Goal: Information Seeking & Learning: Learn about a topic

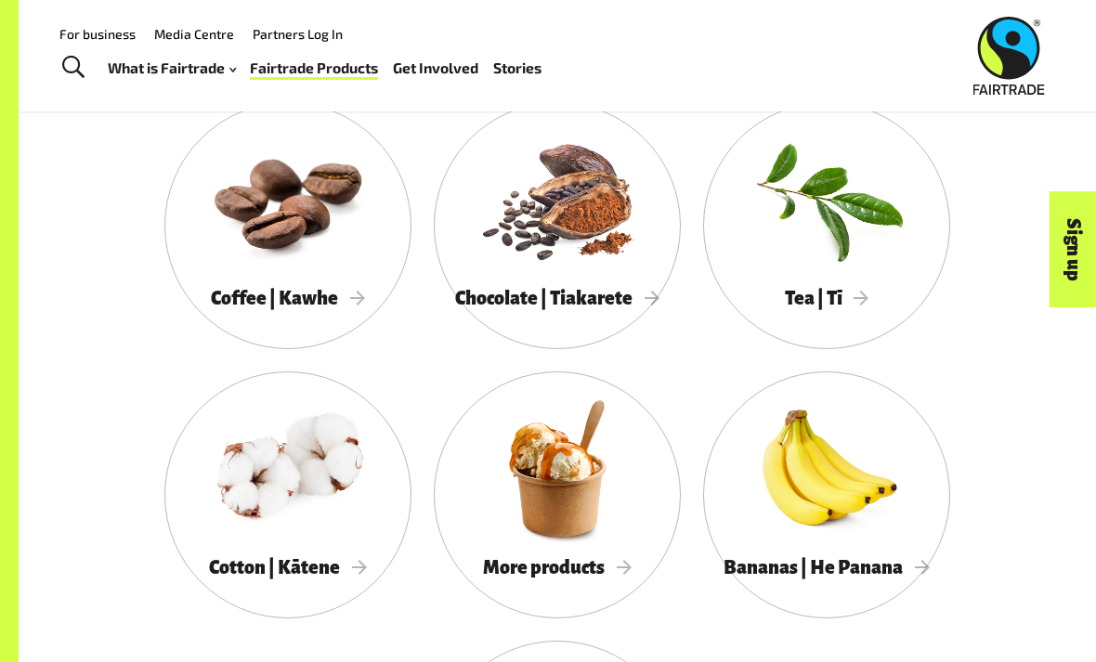
scroll to position [1439, 0]
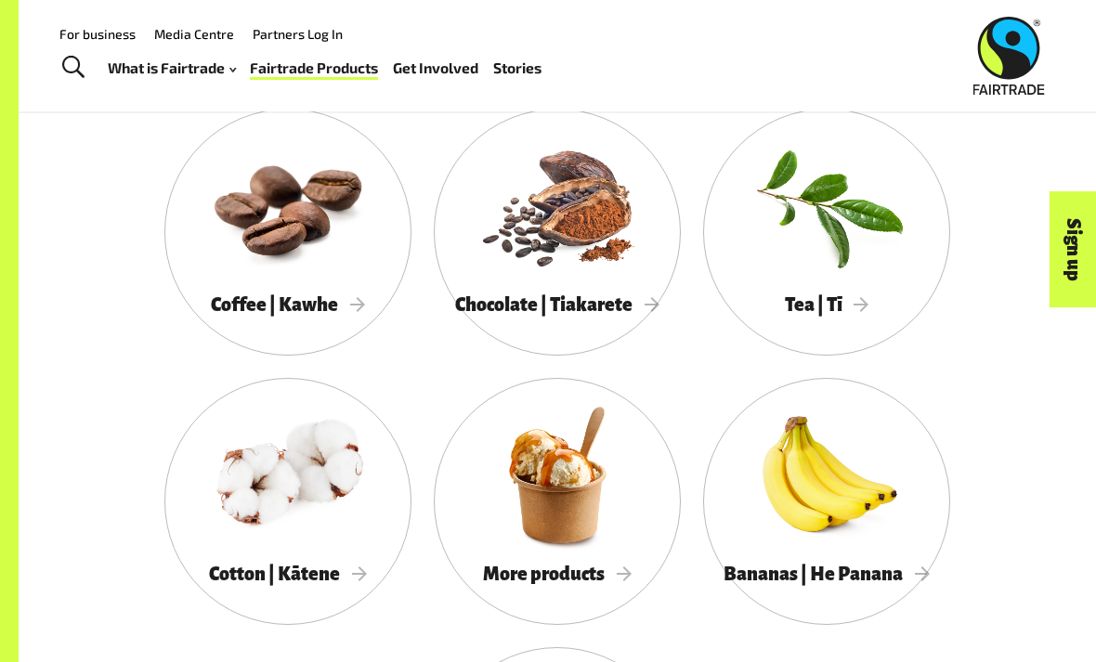
click at [629, 572] on span "More products" at bounding box center [557, 574] width 149 height 20
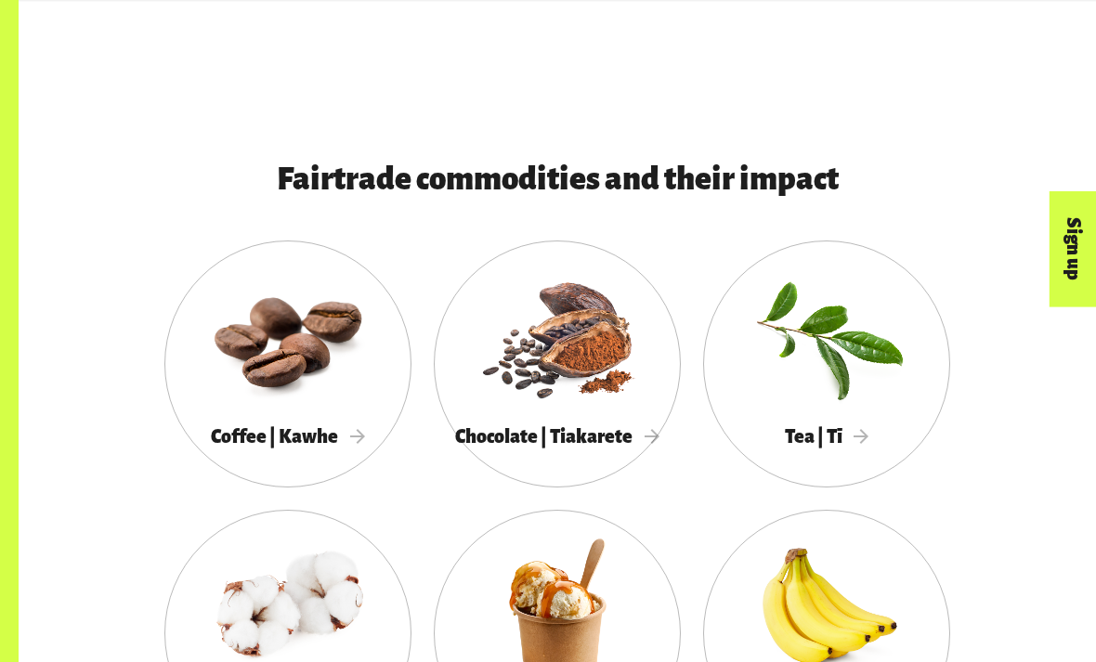
scroll to position [1307, 0]
click at [269, 386] on div at bounding box center [287, 337] width 247 height 161
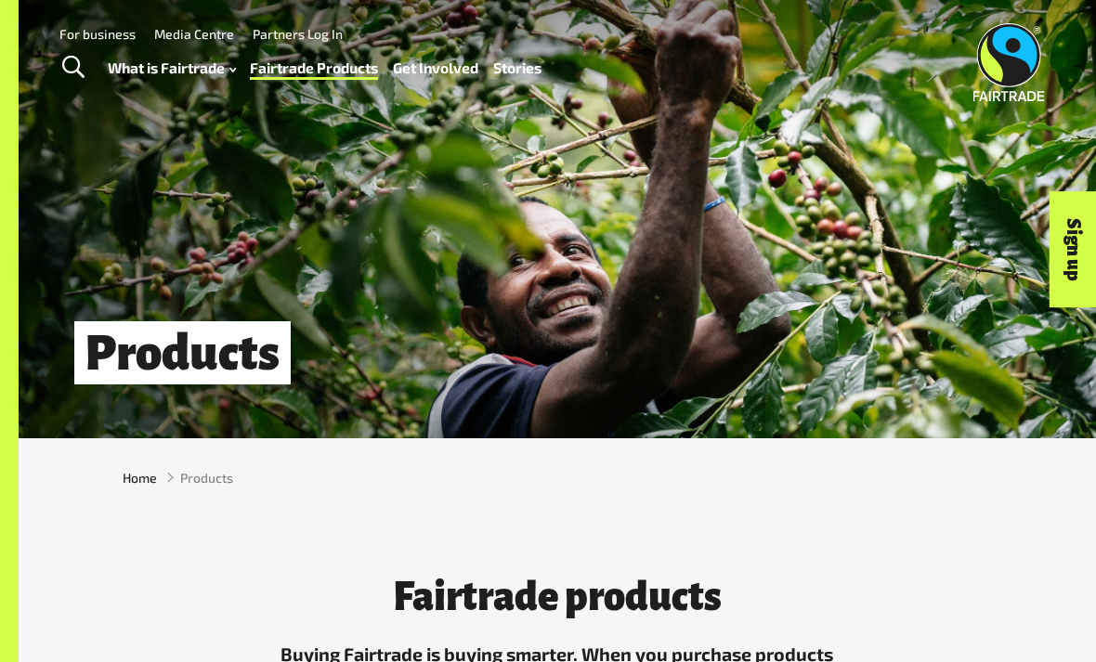
scroll to position [1367, 0]
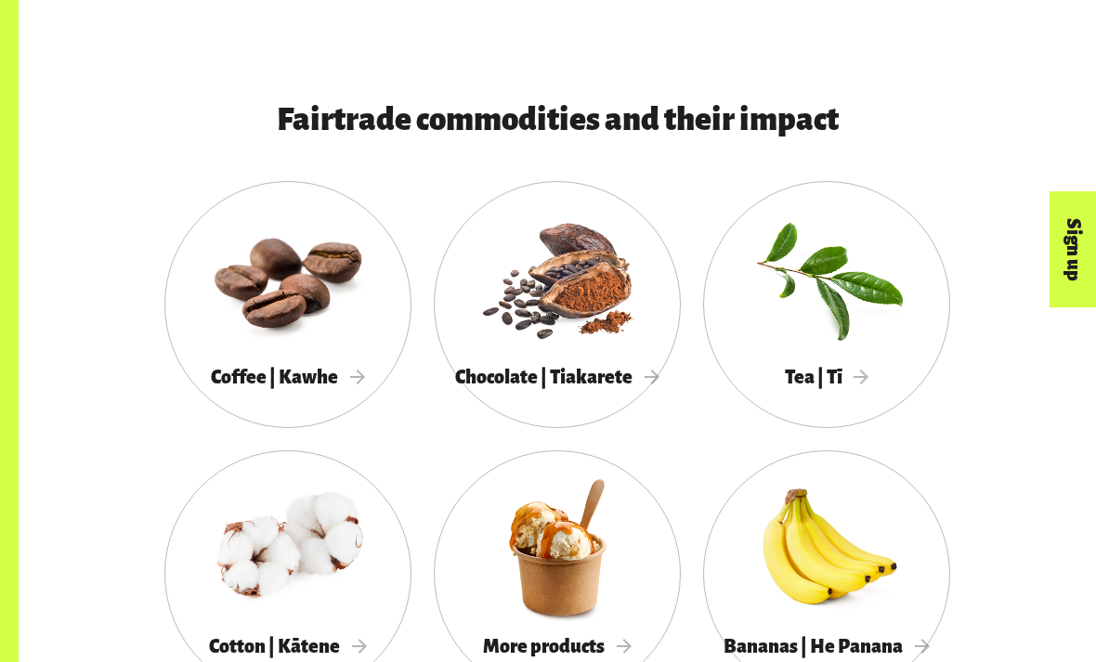
click at [609, 335] on div at bounding box center [557, 278] width 247 height 161
click at [833, 334] on div at bounding box center [826, 278] width 247 height 161
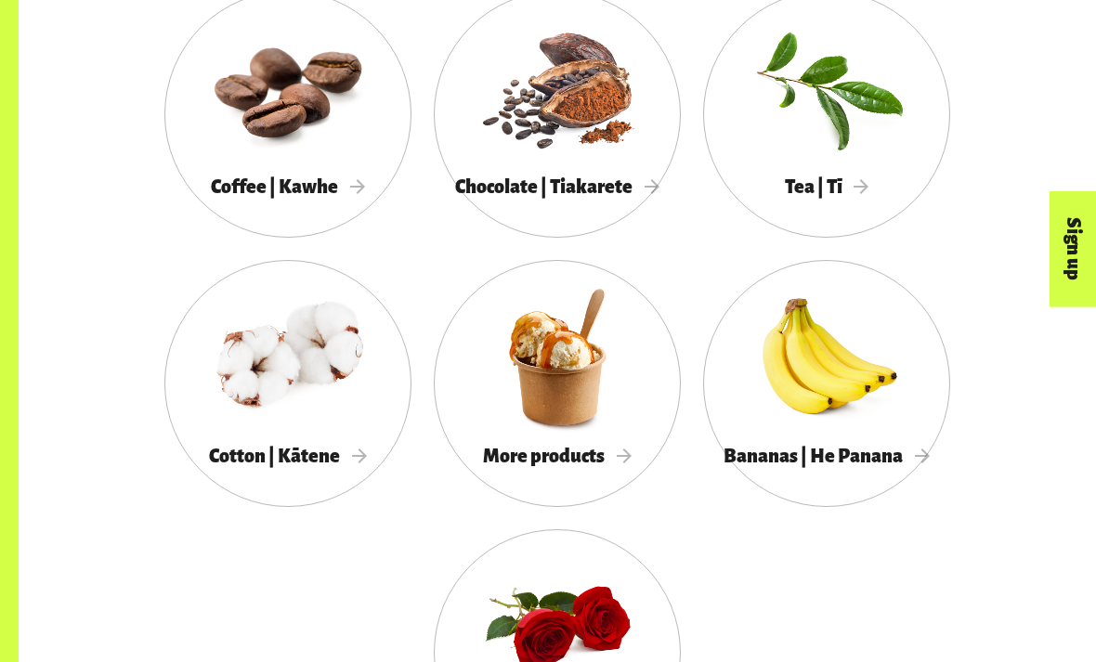
scroll to position [1557, 0]
click at [301, 420] on div at bounding box center [287, 357] width 247 height 161
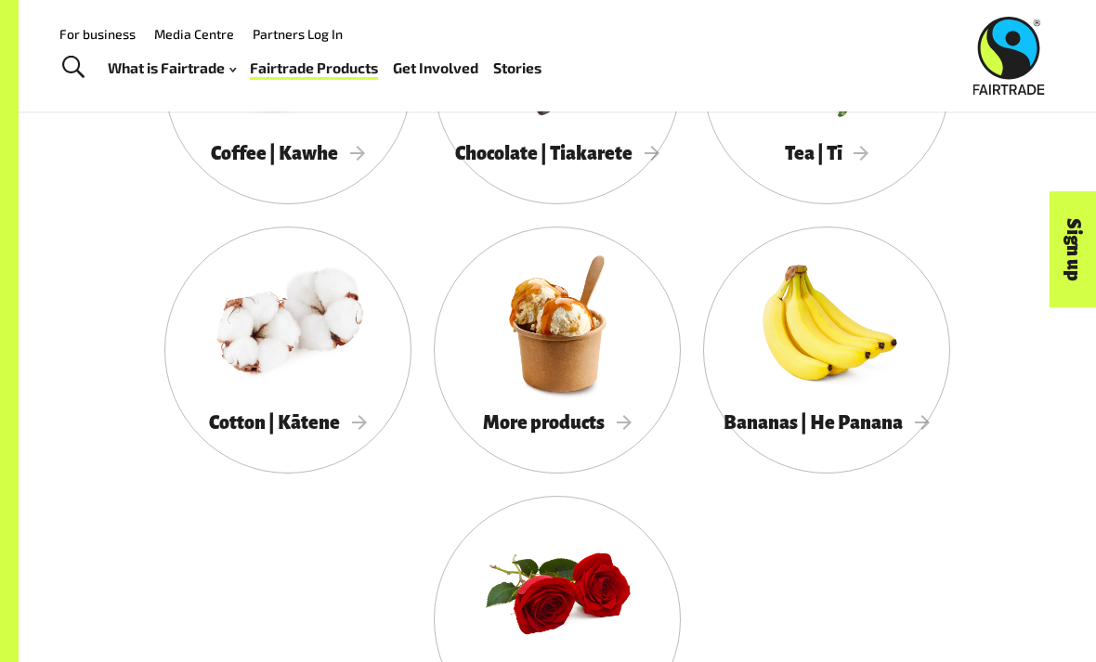
scroll to position [1579, 0]
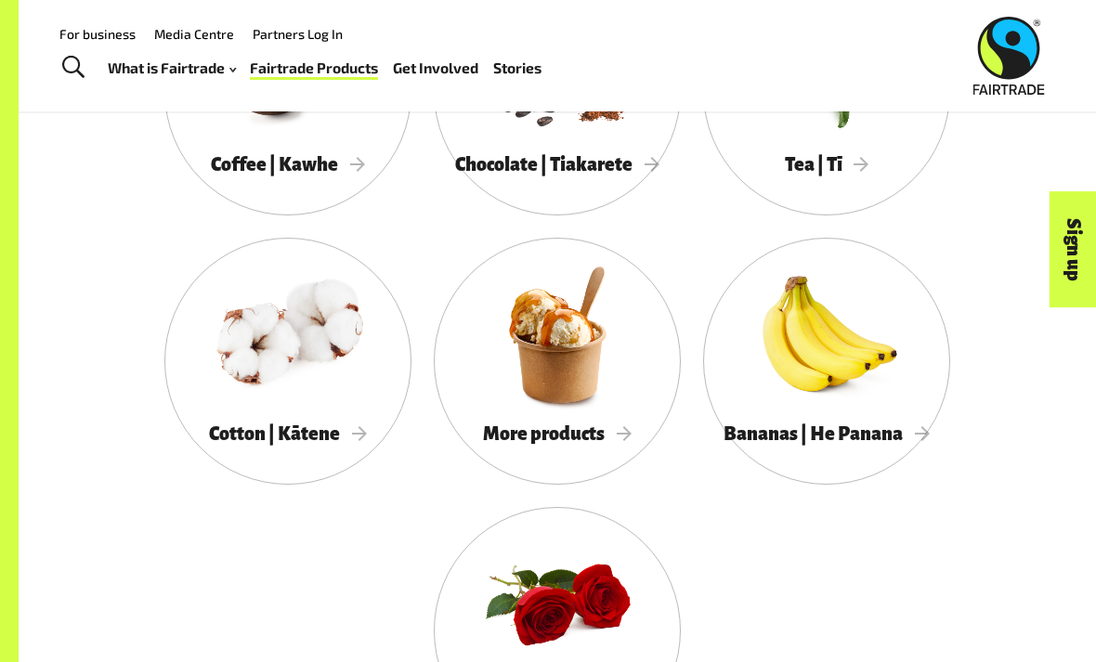
click at [596, 386] on div at bounding box center [557, 335] width 247 height 161
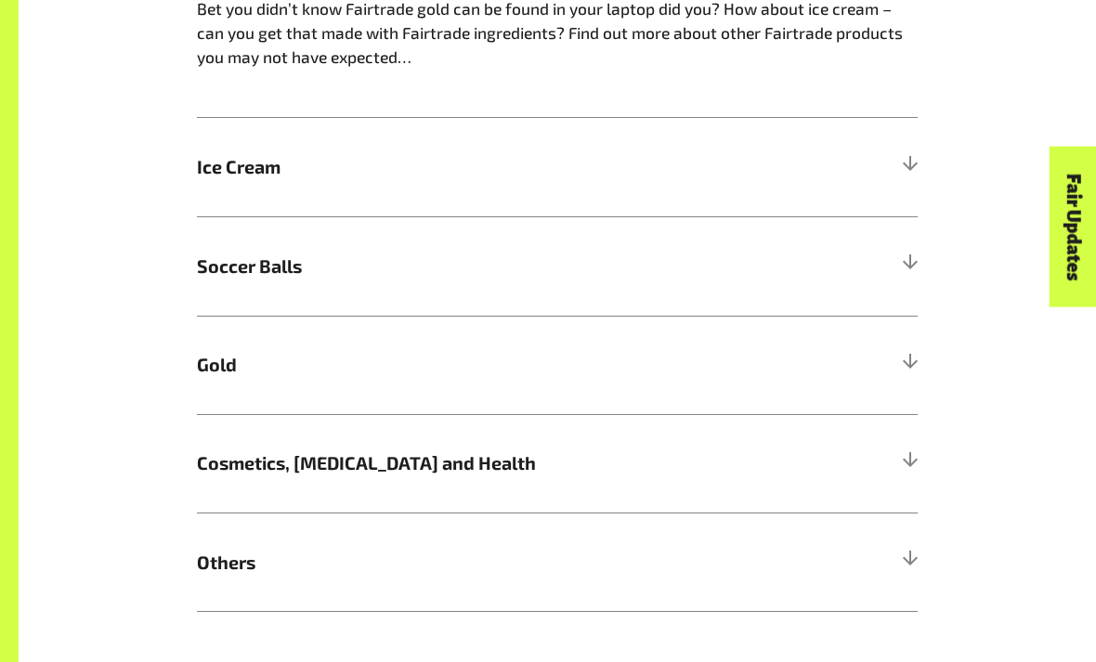
scroll to position [1100, 0]
click at [914, 357] on div at bounding box center [909, 365] width 17 height 17
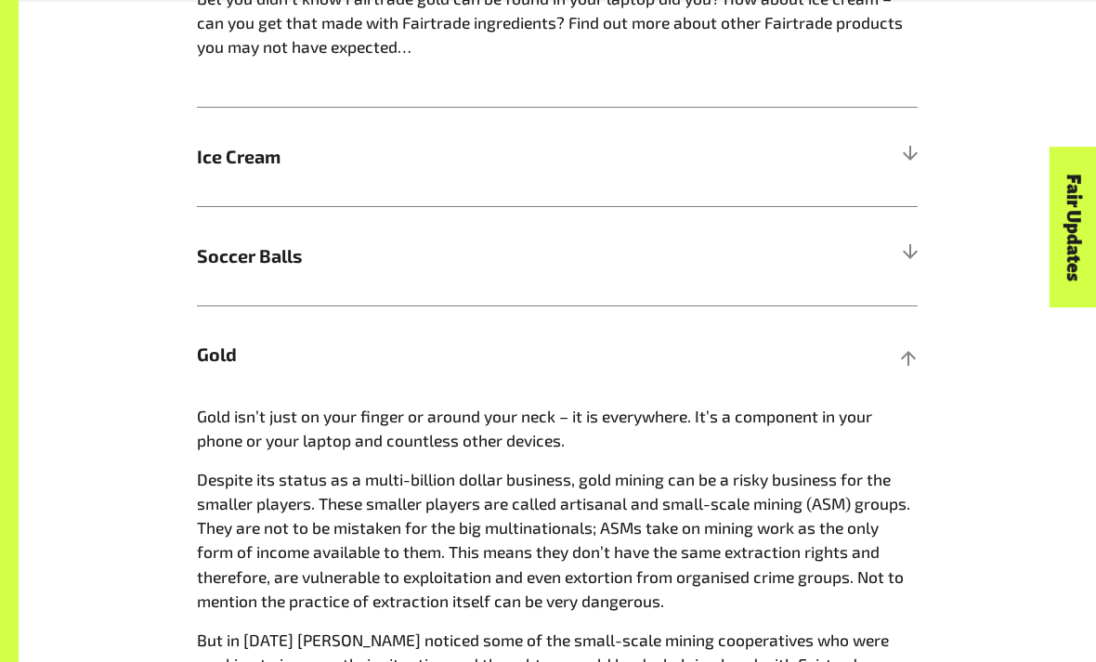
scroll to position [1108, 0]
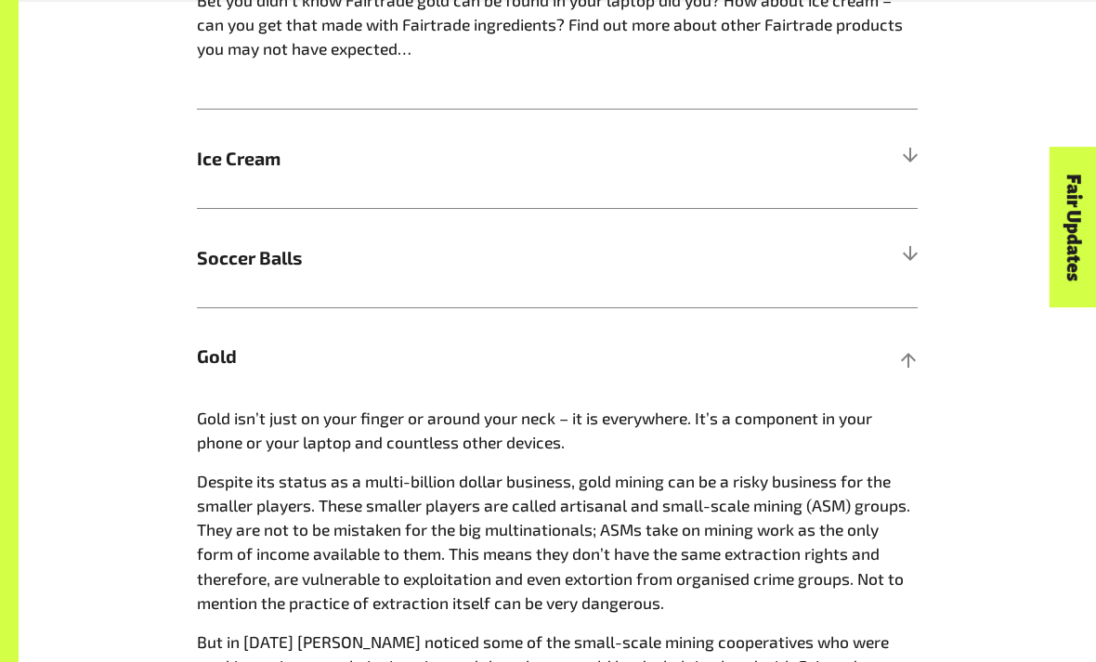
click at [921, 308] on div "Fair Updates" at bounding box center [969, 284] width 161 height 47
click at [909, 358] on div at bounding box center [909, 356] width 17 height 17
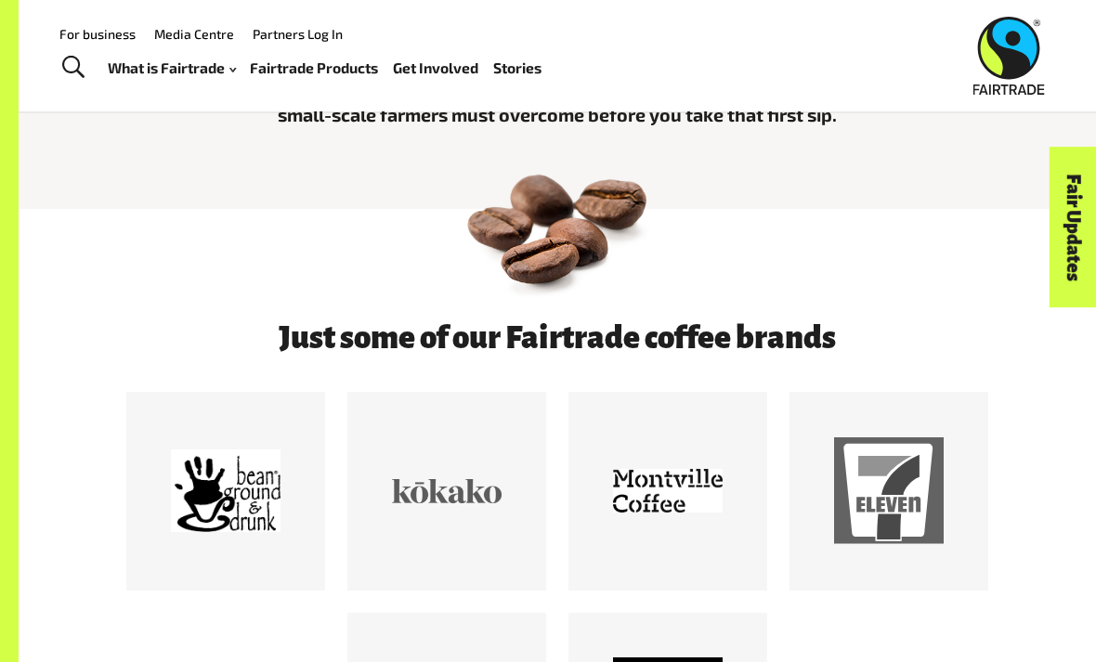
scroll to position [592, 0]
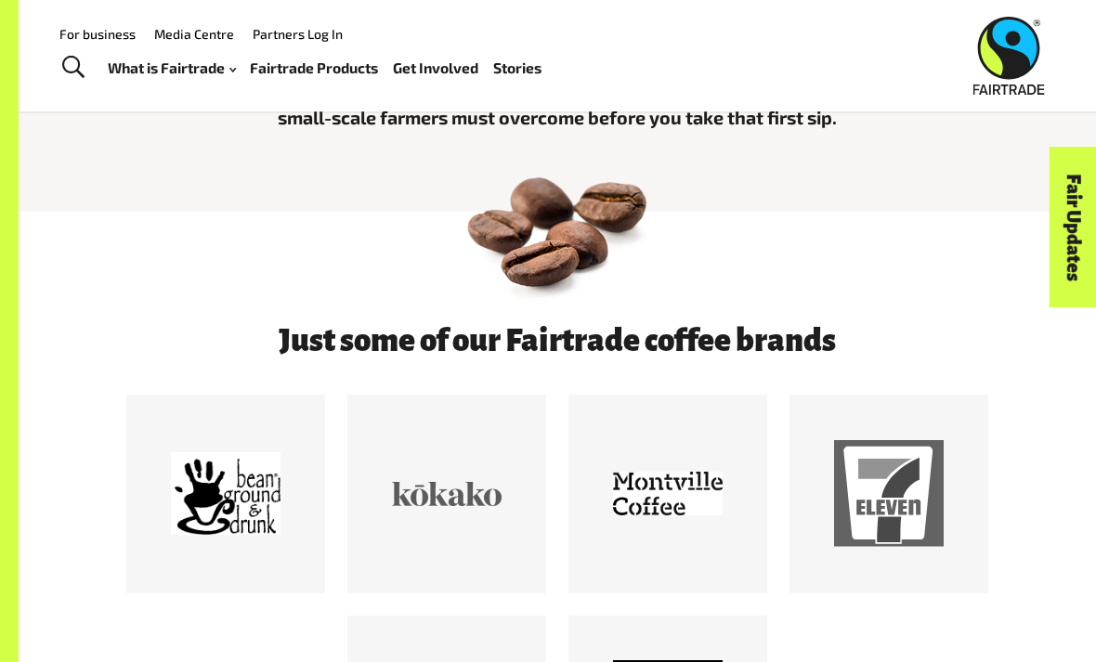
click at [934, 536] on div at bounding box center [889, 494] width 110 height 110
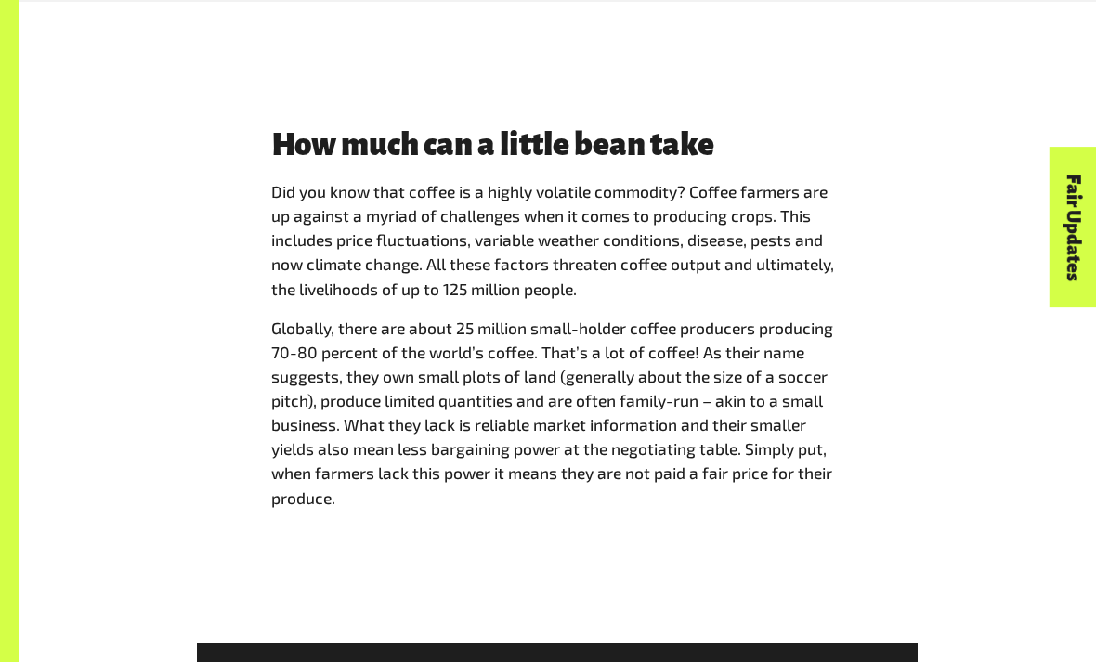
scroll to position [2195, 0]
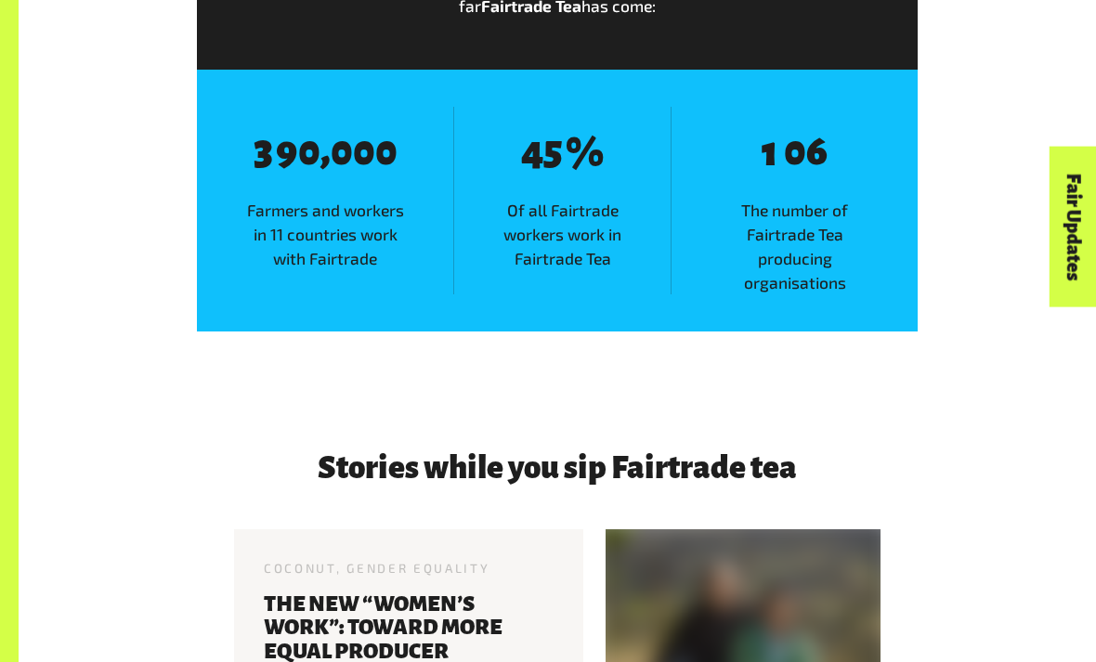
scroll to position [2139, 0]
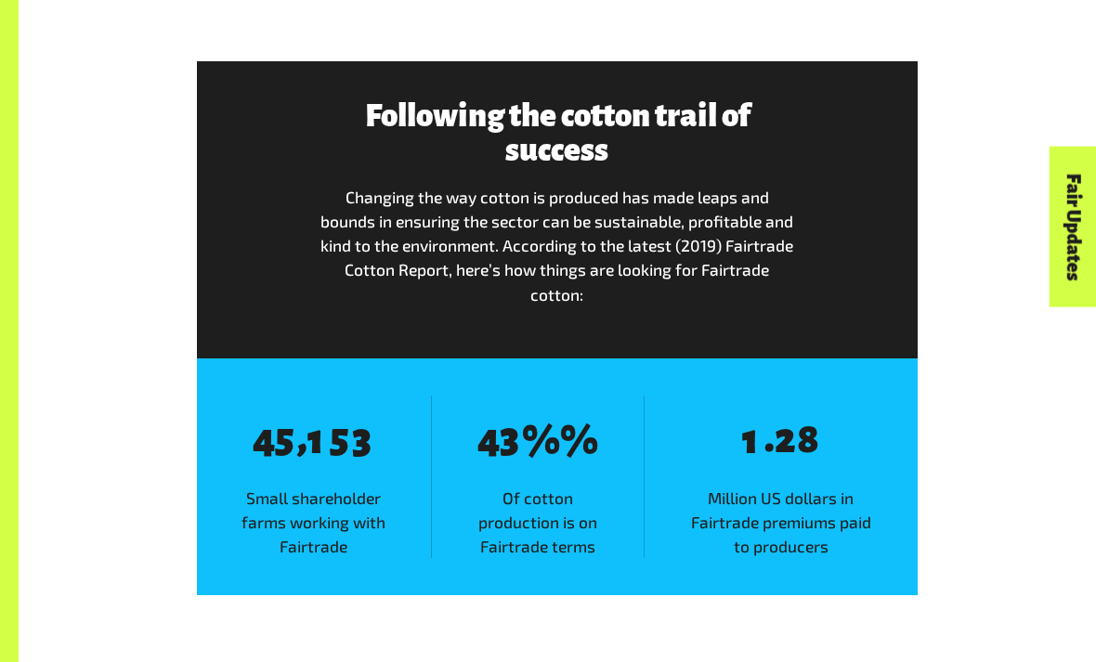
scroll to position [2670, 0]
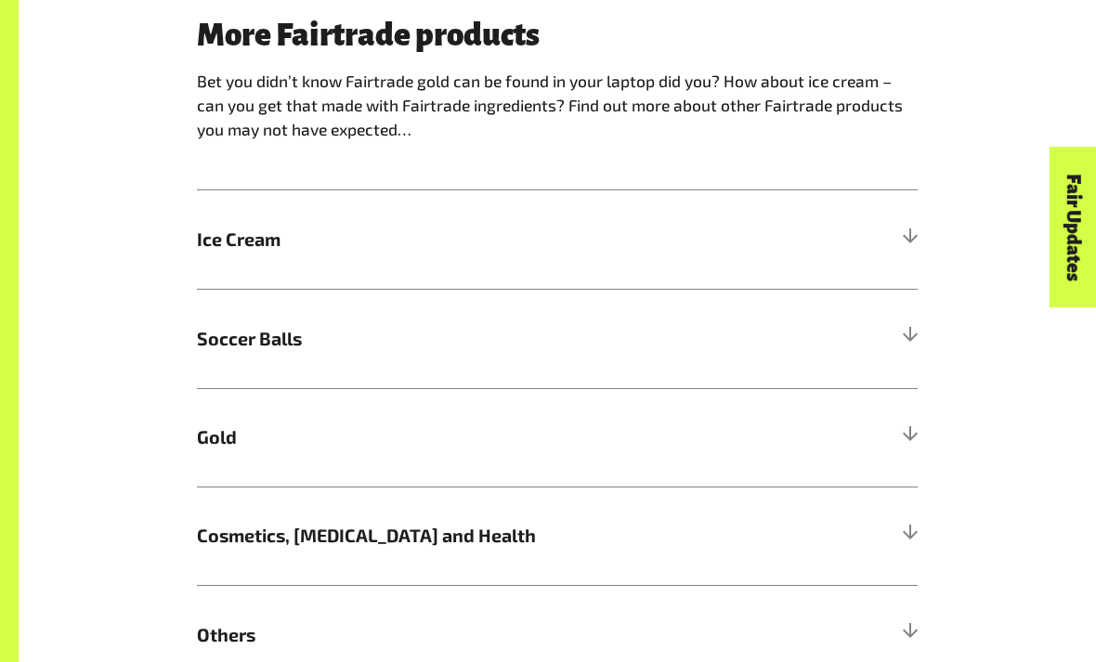
scroll to position [1039, 0]
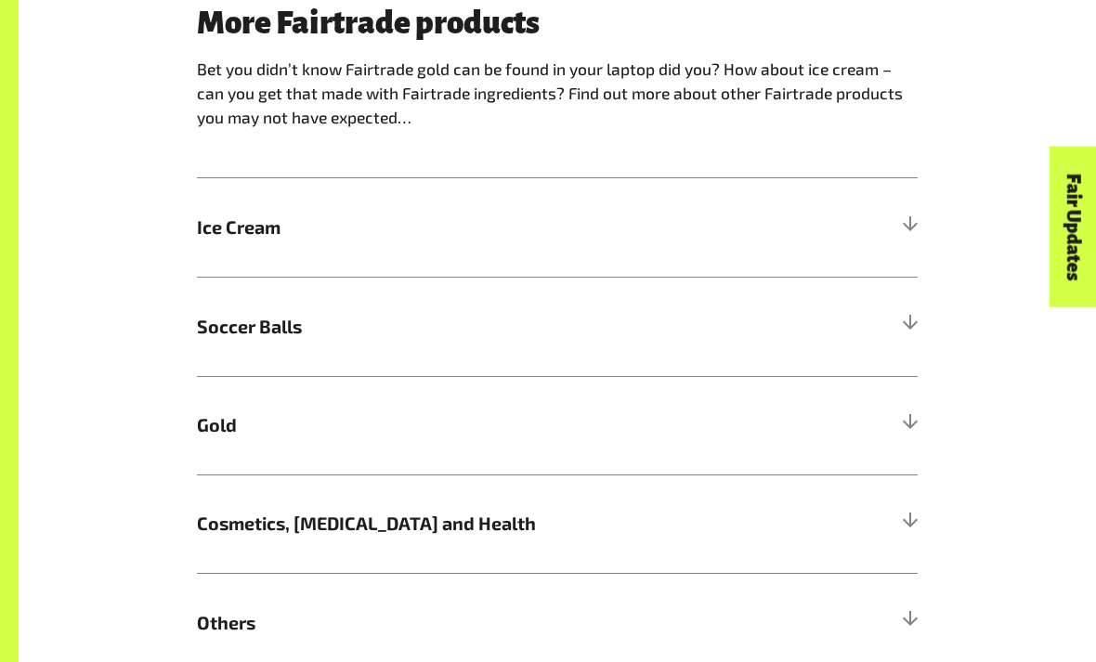
click at [915, 223] on div at bounding box center [909, 228] width 17 height 17
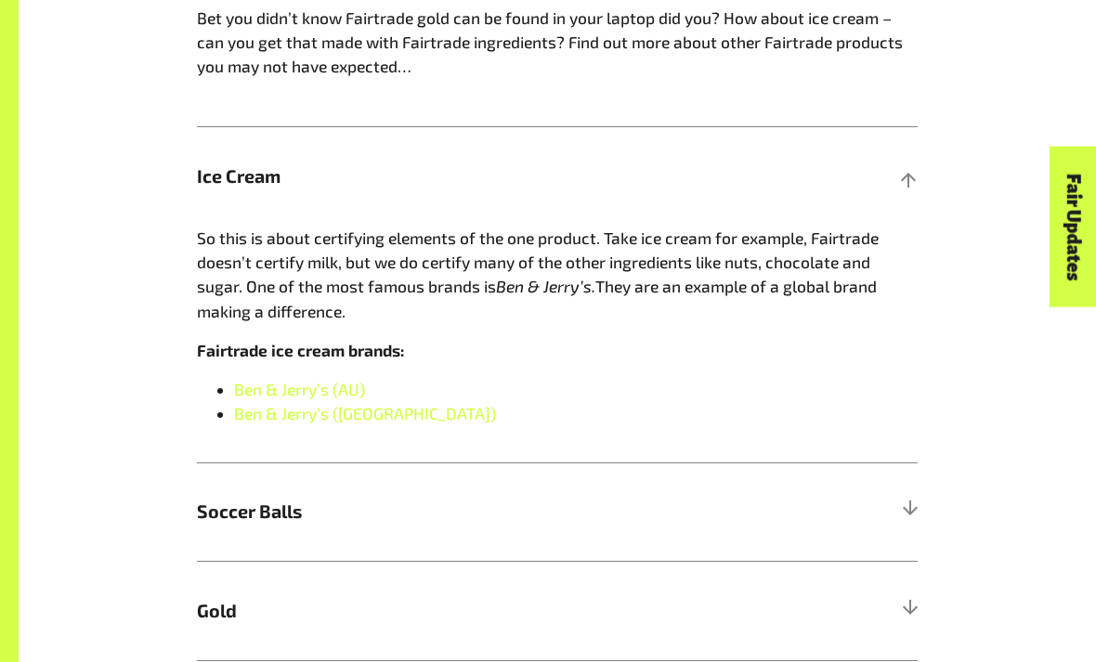
scroll to position [1091, 0]
click at [905, 177] on div at bounding box center [909, 176] width 17 height 17
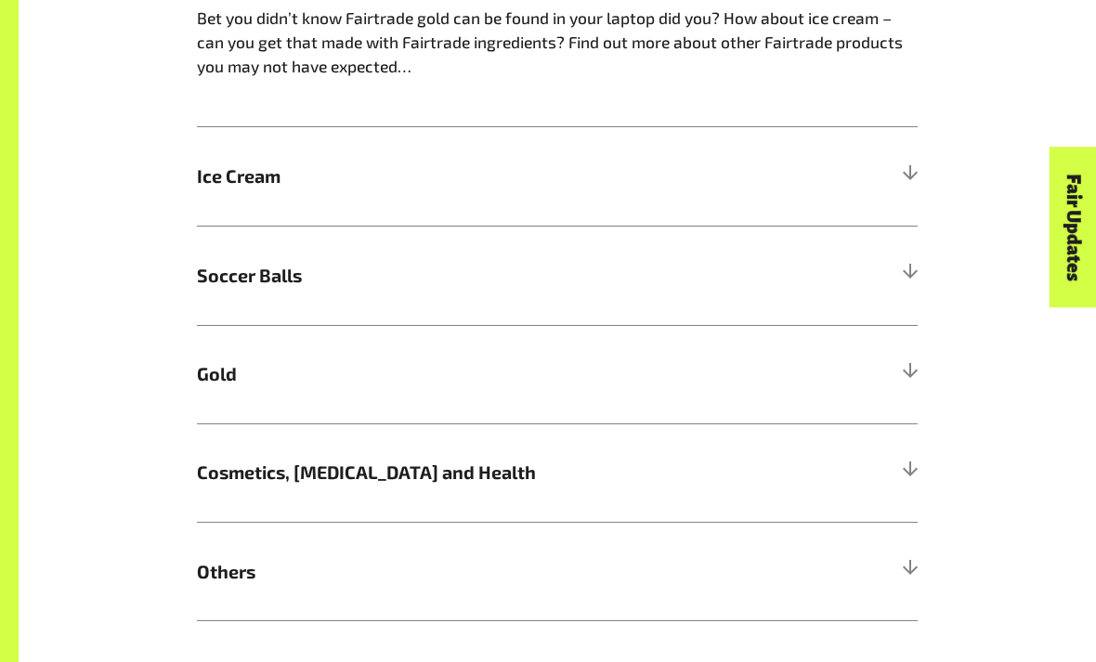
click at [911, 372] on div at bounding box center [909, 374] width 17 height 17
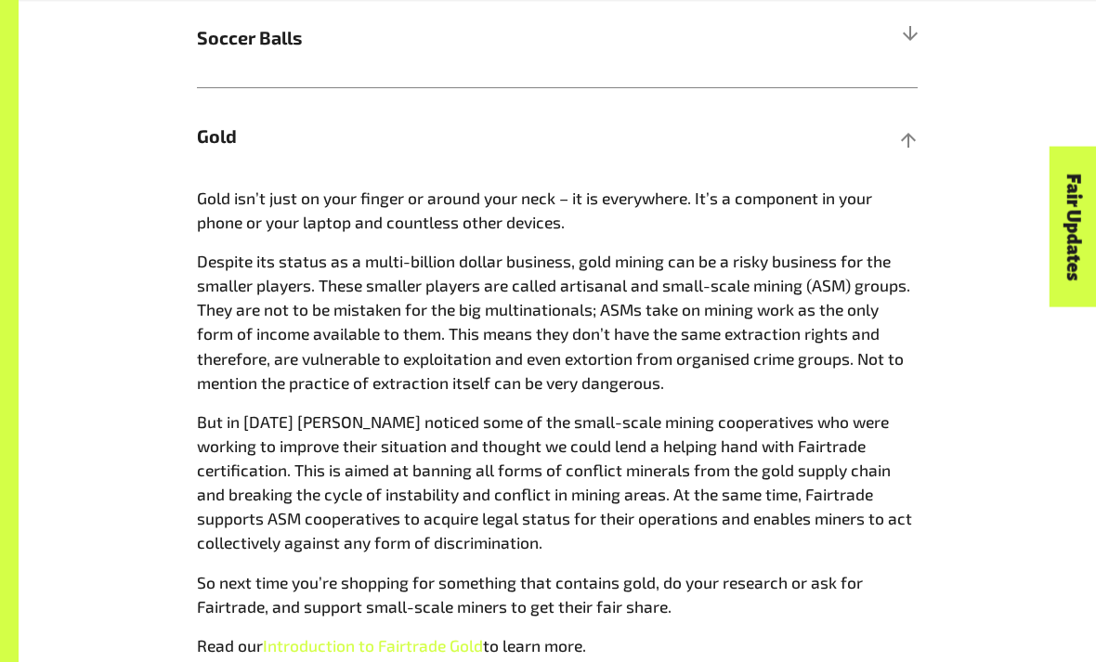
scroll to position [1328, 0]
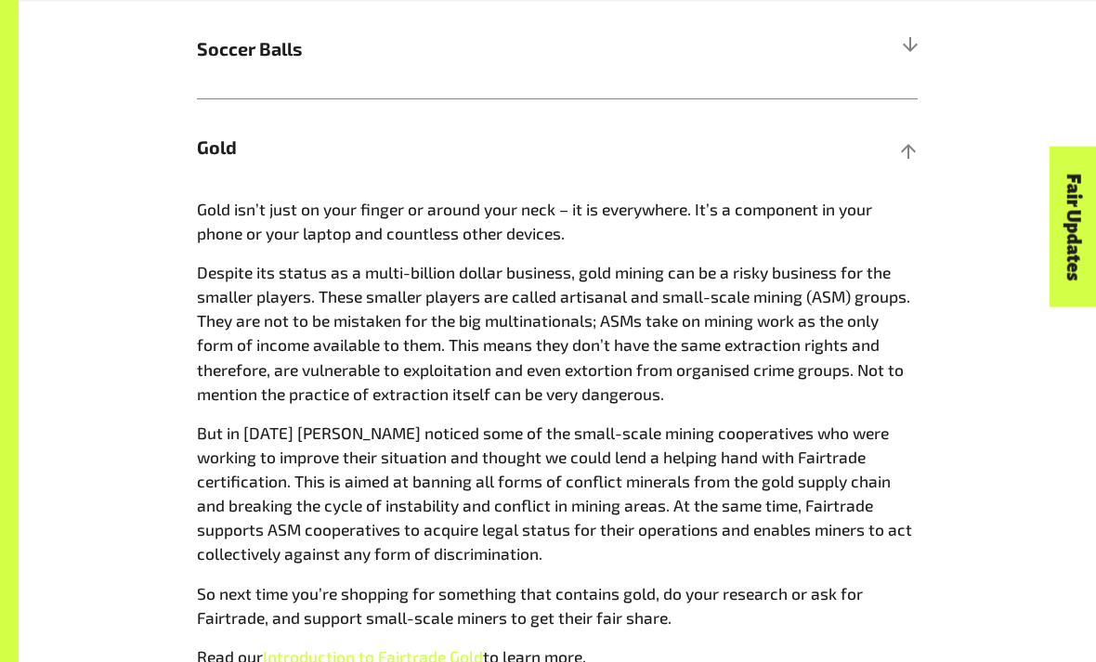
click at [908, 142] on div at bounding box center [909, 148] width 17 height 17
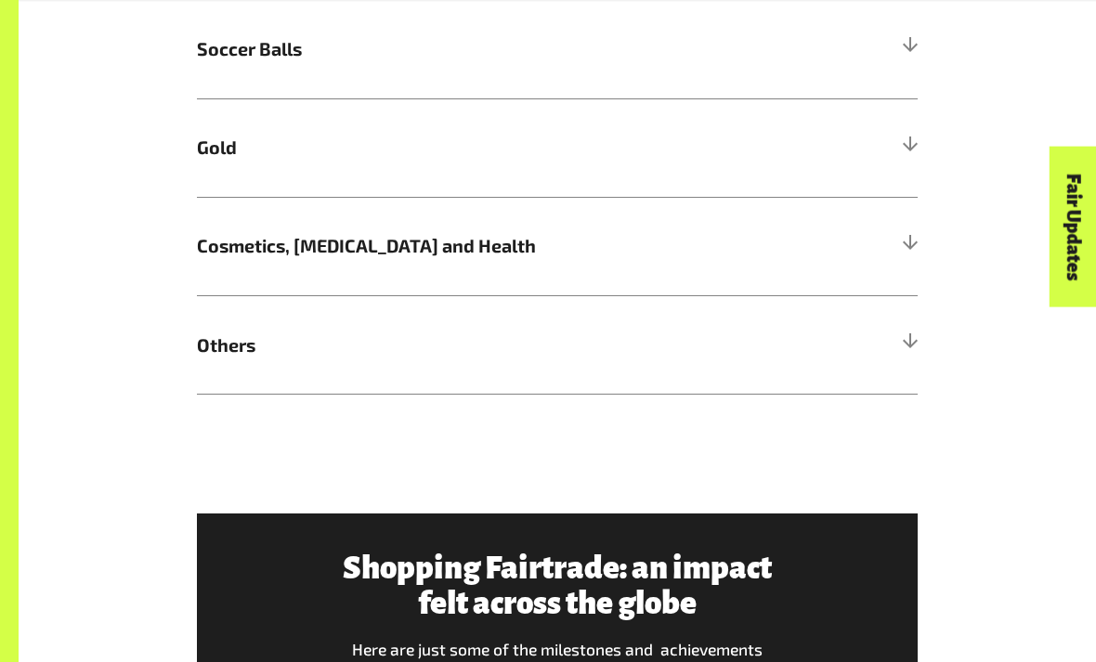
scroll to position [1317, 0]
click at [917, 342] on div at bounding box center [909, 344] width 17 height 17
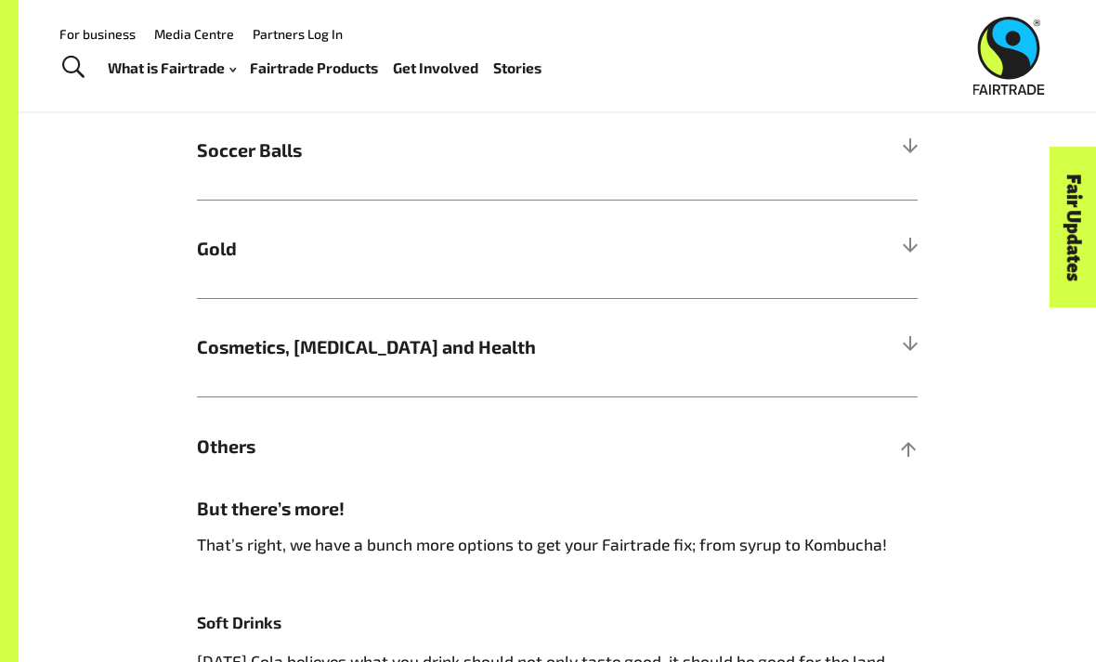
scroll to position [1184, 0]
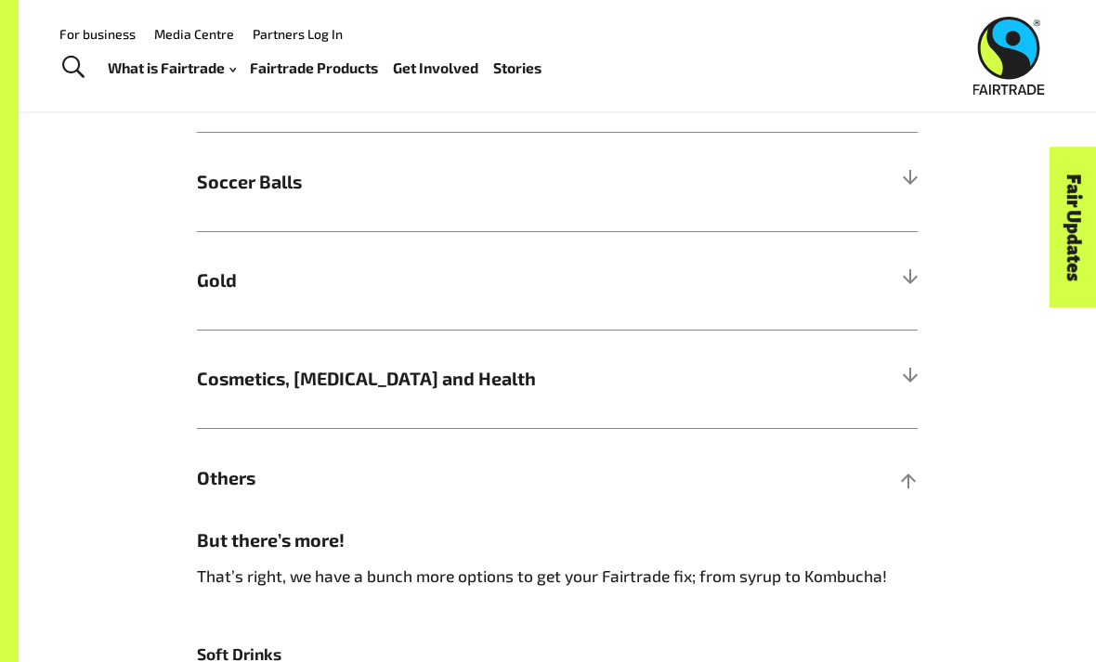
click at [904, 485] on div at bounding box center [909, 477] width 17 height 17
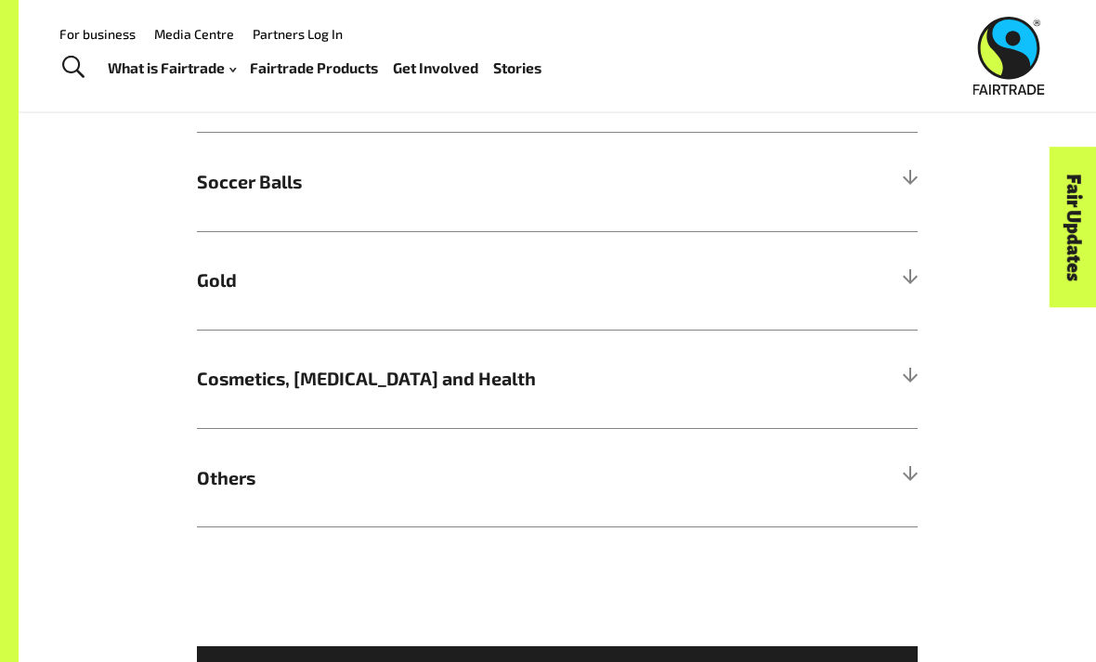
click at [915, 382] on div at bounding box center [909, 379] width 17 height 17
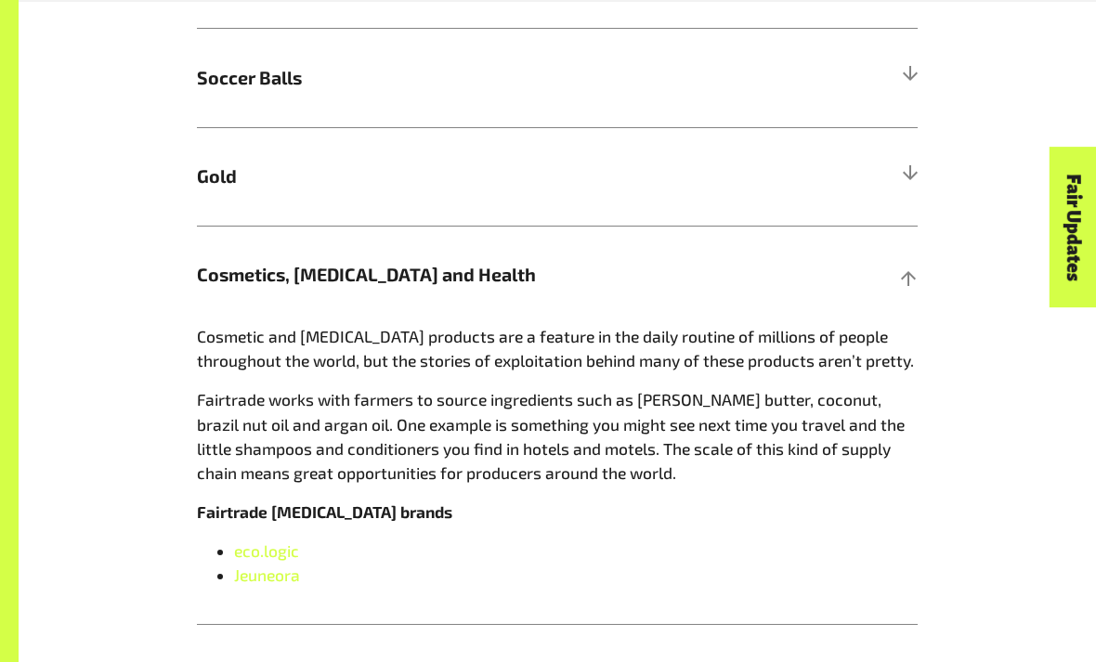
scroll to position [1286, 0]
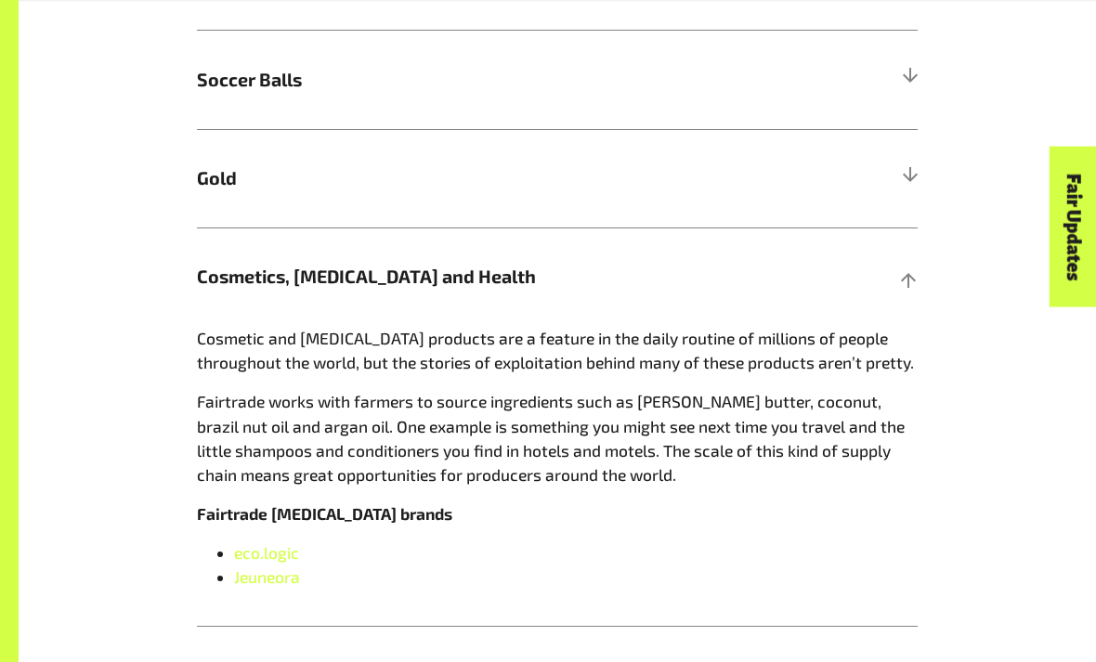
click at [907, 280] on div at bounding box center [909, 277] width 17 height 17
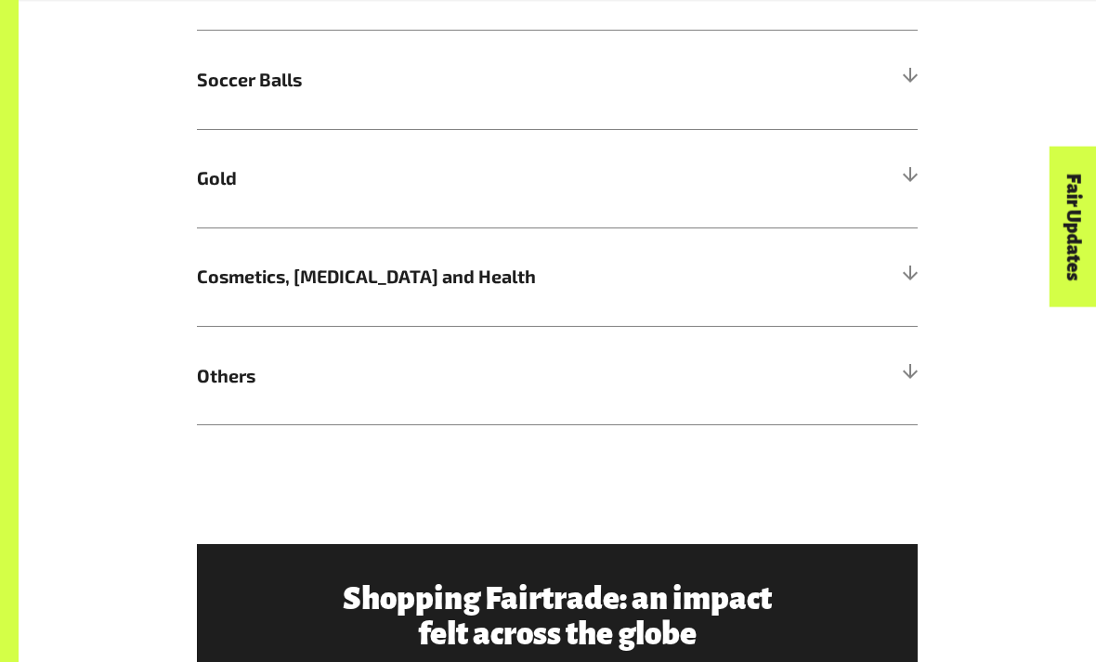
scroll to position [1287, 0]
click at [915, 176] on div at bounding box center [909, 178] width 17 height 17
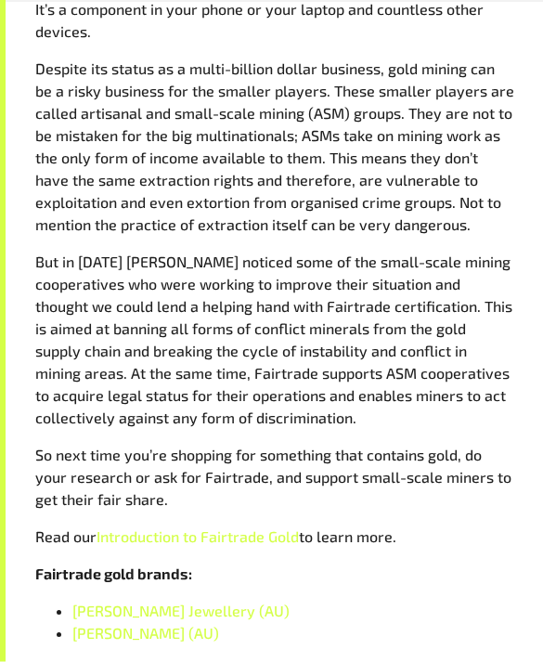
scroll to position [1281, 0]
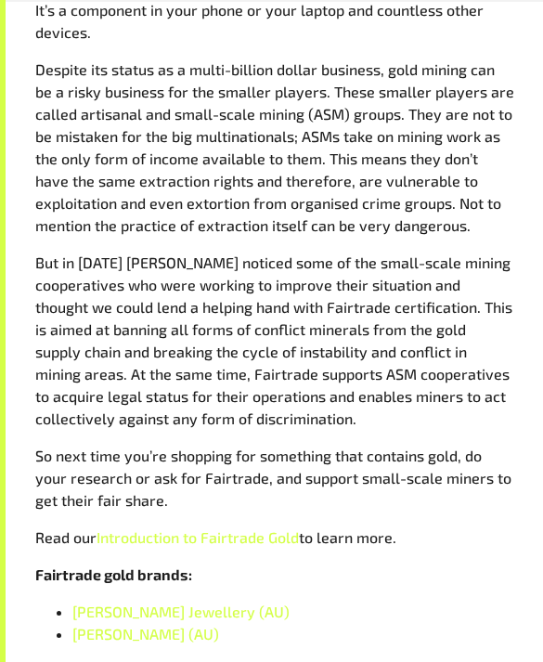
click at [263, 529] on link "Introduction to Fairtrade Gold" at bounding box center [198, 538] width 203 height 18
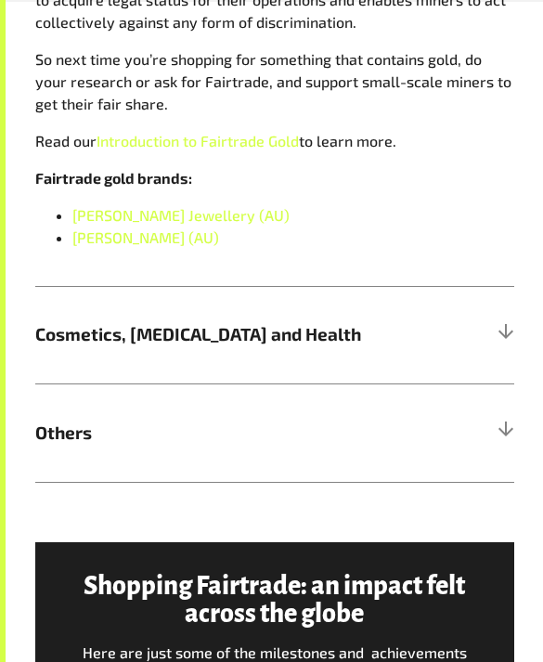
scroll to position [1677, 0]
click at [512, 425] on div at bounding box center [506, 433] width 16 height 16
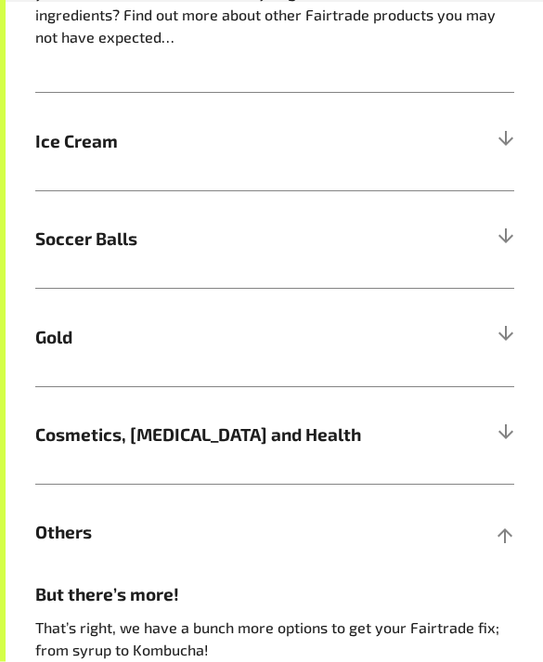
scroll to position [870, 0]
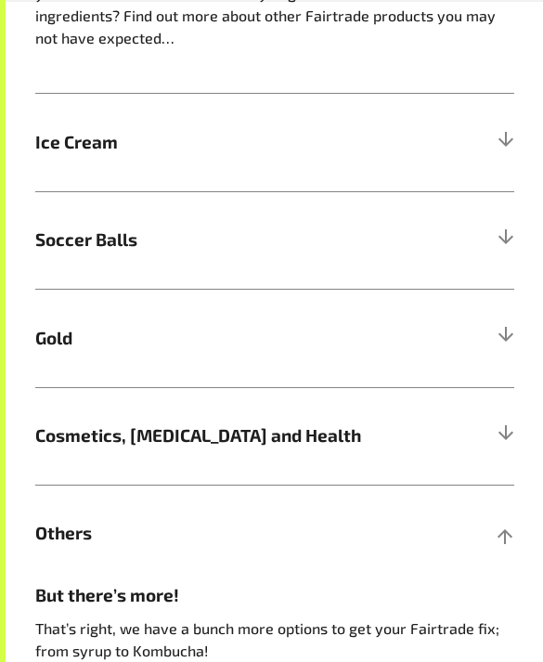
click at [503, 546] on h5 "Others" at bounding box center [274, 534] width 479 height 98
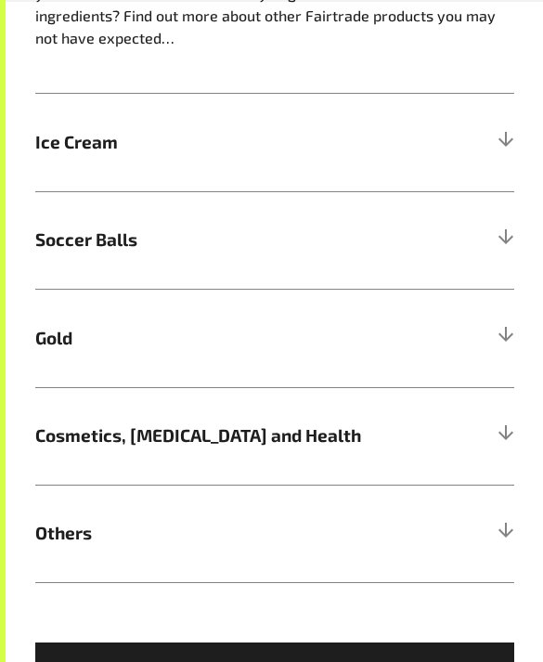
click at [512, 317] on h5 "Gold" at bounding box center [274, 338] width 479 height 98
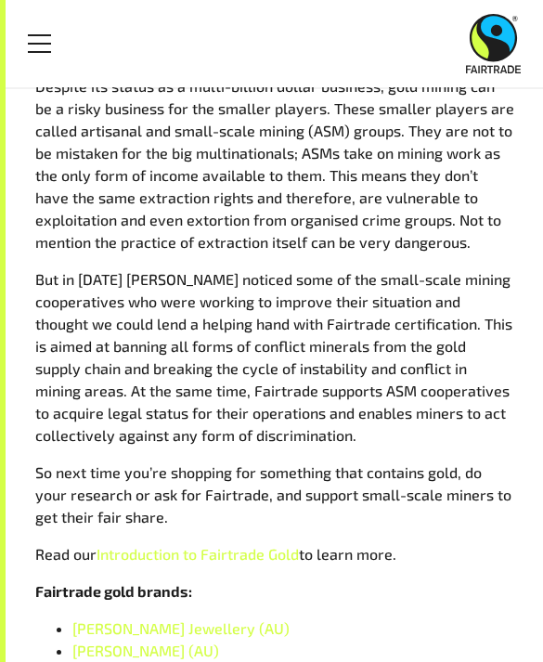
scroll to position [1263, 0]
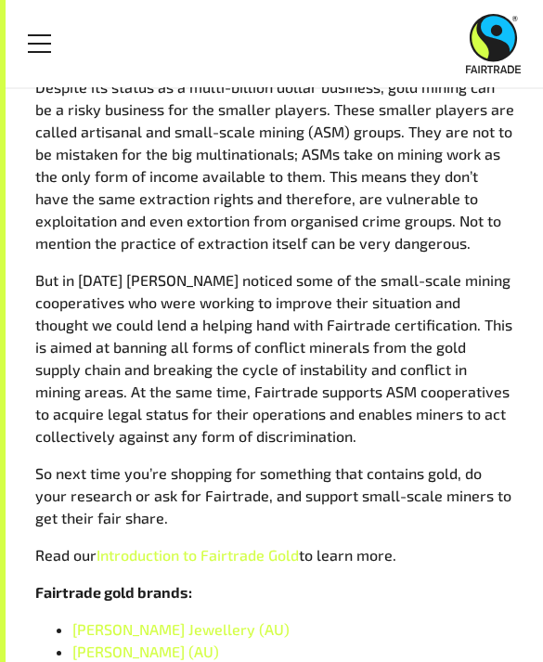
click at [282, 546] on link "Introduction to Fairtrade Gold" at bounding box center [198, 555] width 203 height 18
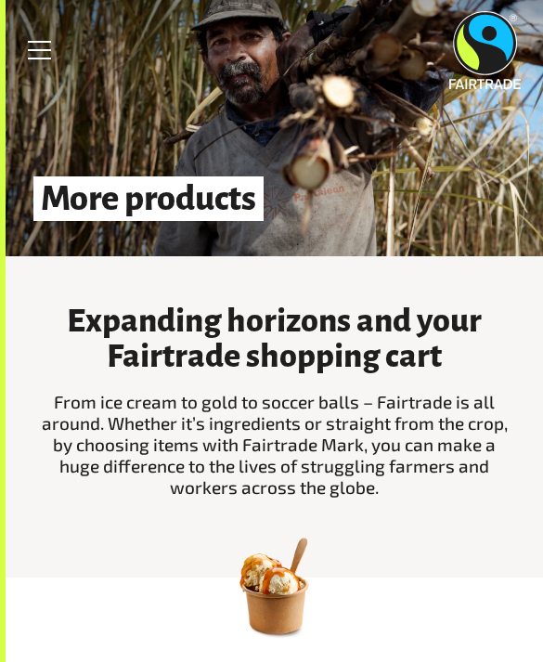
scroll to position [0, 0]
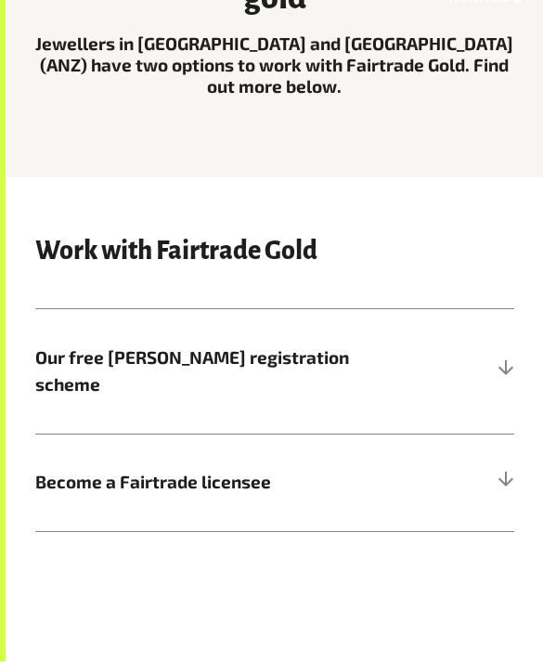
click at [502, 476] on div at bounding box center [506, 484] width 16 height 16
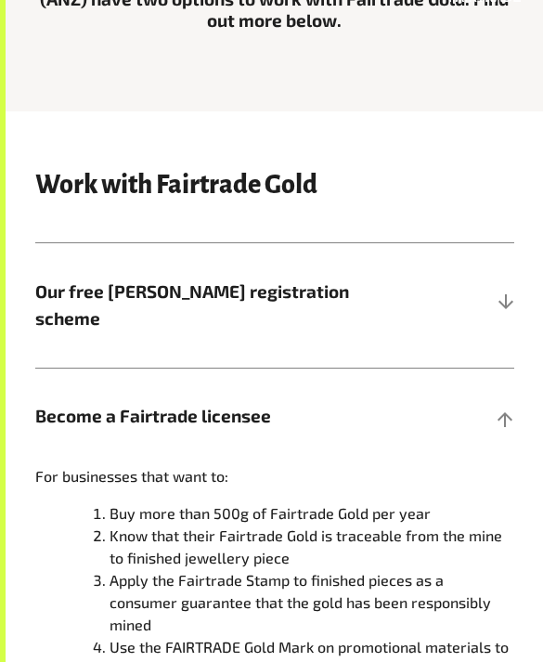
scroll to position [559, 0]
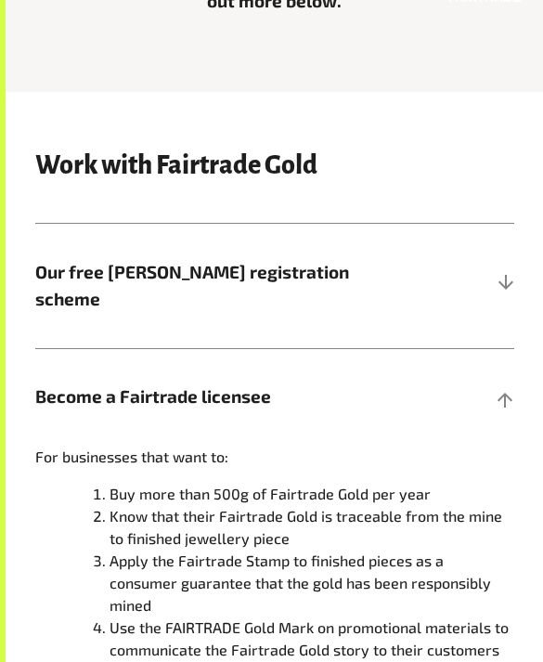
click at [512, 389] on div at bounding box center [506, 397] width 16 height 16
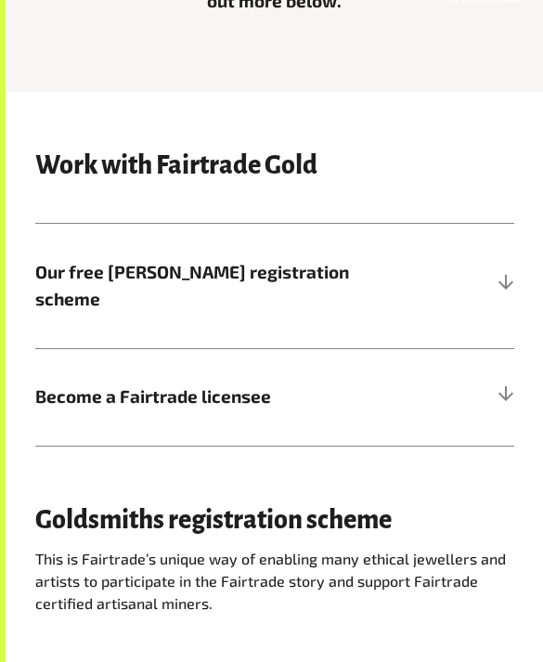
click at [533, 222] on div "Work with Fairtrade Gold Our free Goldsmith registration scheme For smaller jew…" at bounding box center [275, 299] width 538 height 355
click at [503, 278] on div at bounding box center [506, 286] width 16 height 16
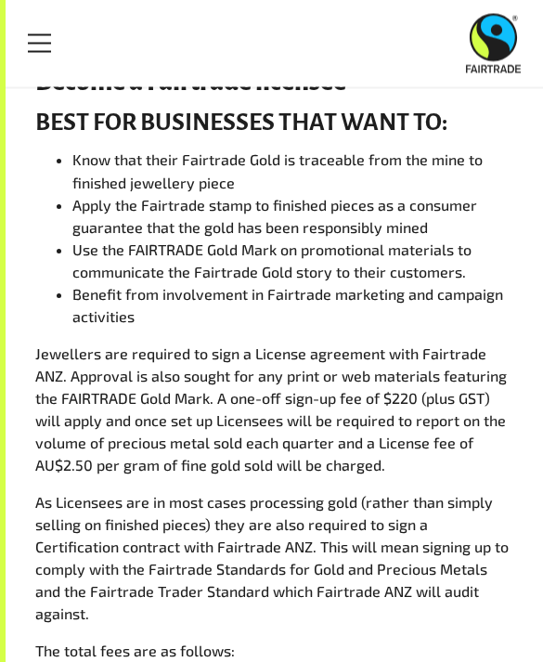
scroll to position [1874, 0]
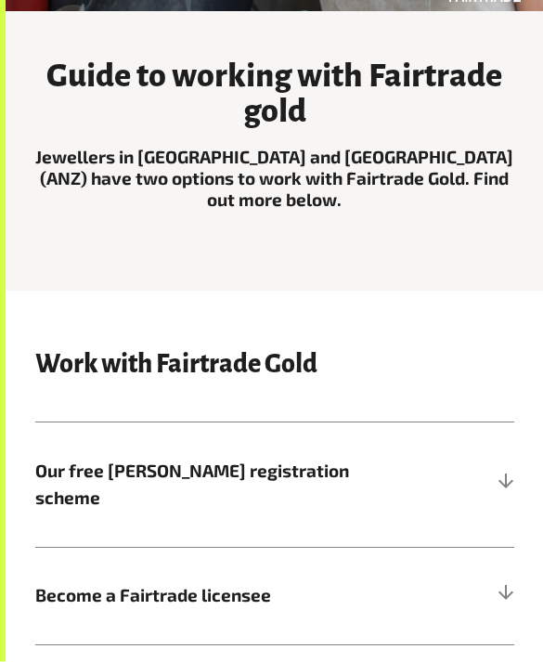
scroll to position [360, 0]
click at [507, 477] on div at bounding box center [506, 485] width 16 height 16
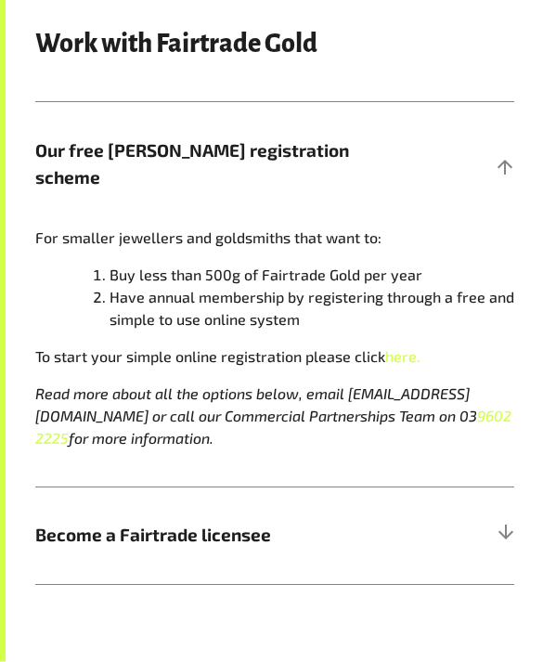
scroll to position [675, 0]
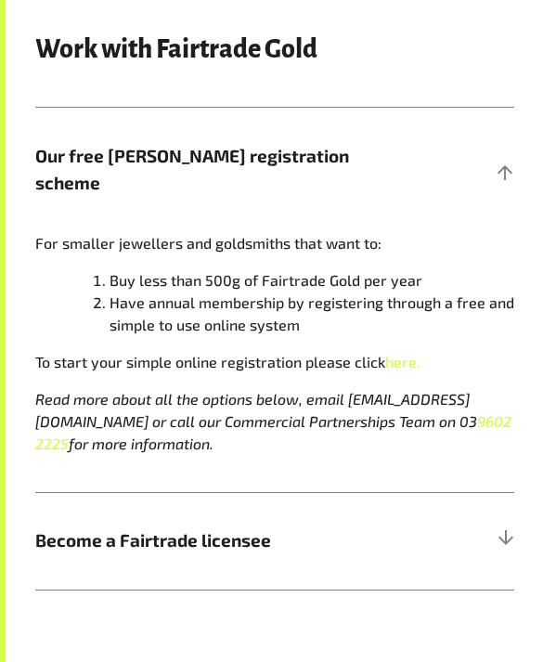
click at [512, 533] on div at bounding box center [506, 541] width 16 height 16
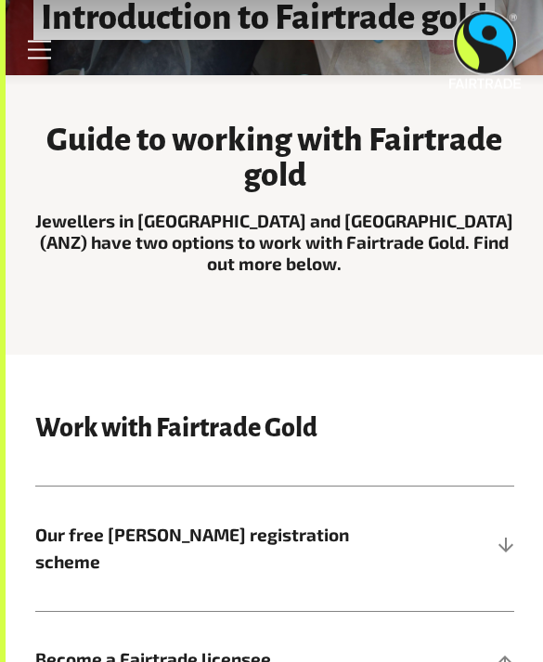
scroll to position [0, 0]
